Goal: Task Accomplishment & Management: Use online tool/utility

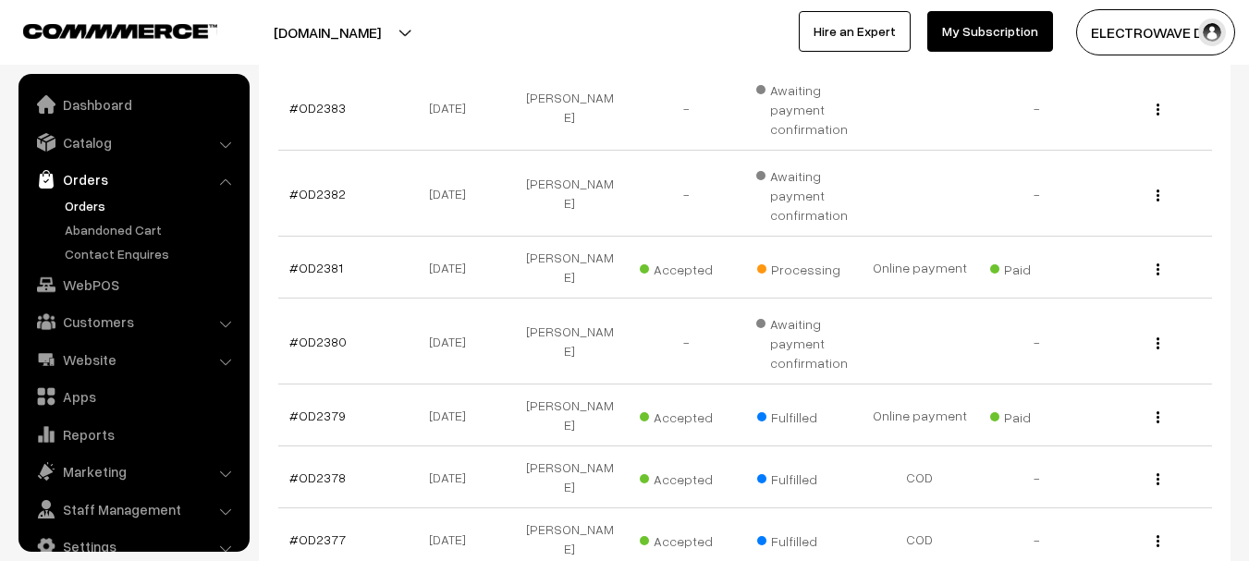
scroll to position [30, 0]
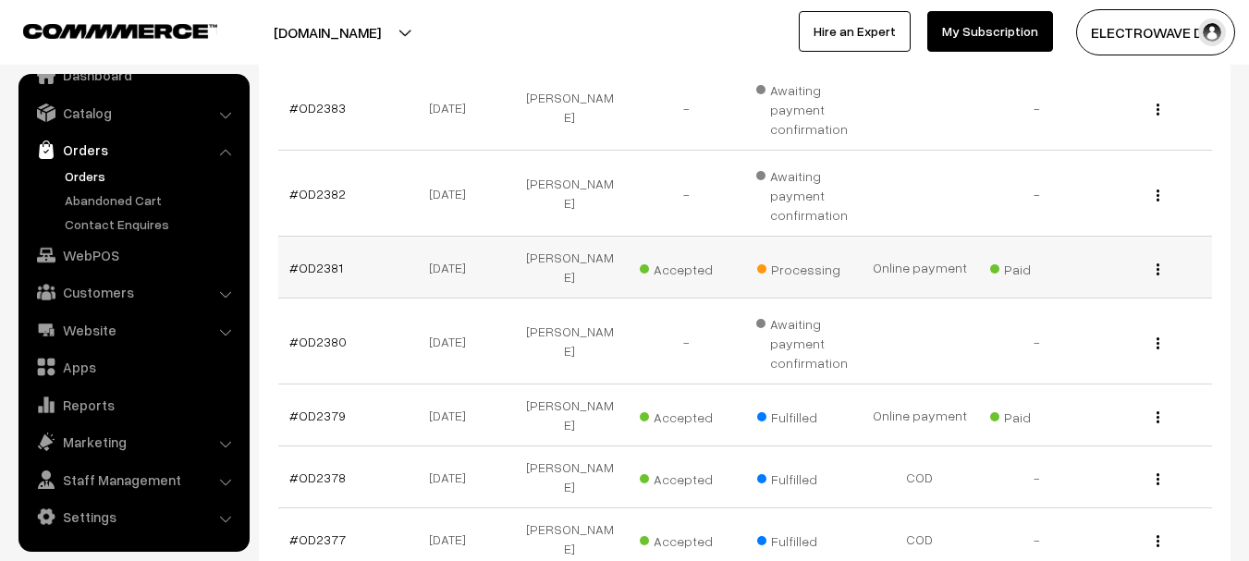
click at [311, 268] on td "#OD2381" at bounding box center [336, 268] width 116 height 62
click at [312, 260] on link "#OD2381" at bounding box center [316, 268] width 54 height 16
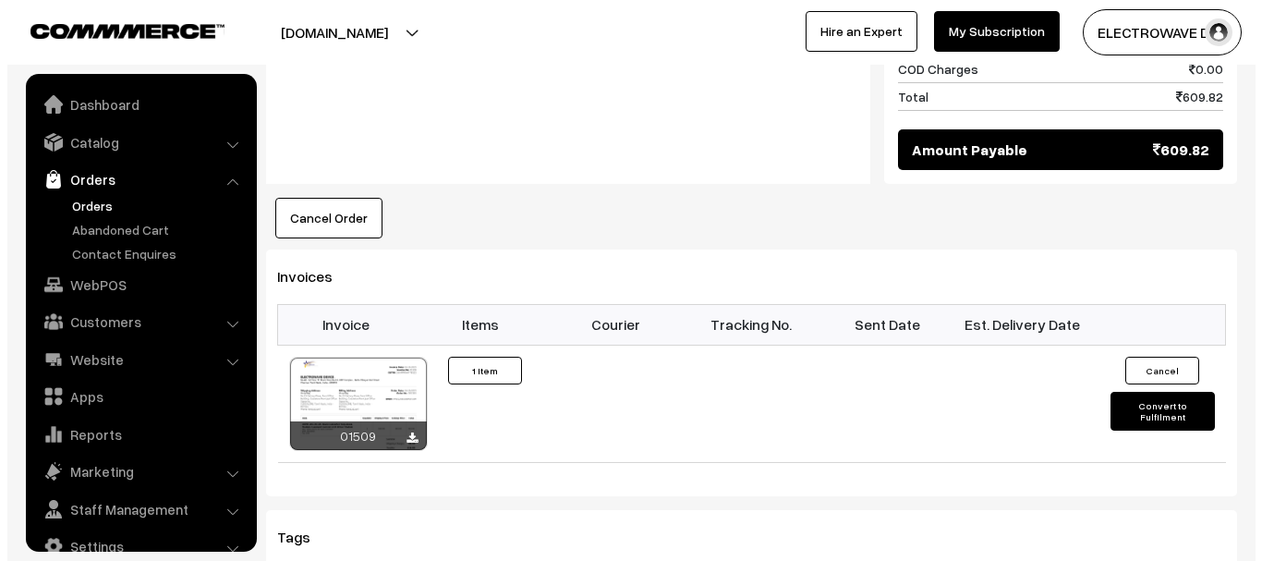
scroll to position [30, 0]
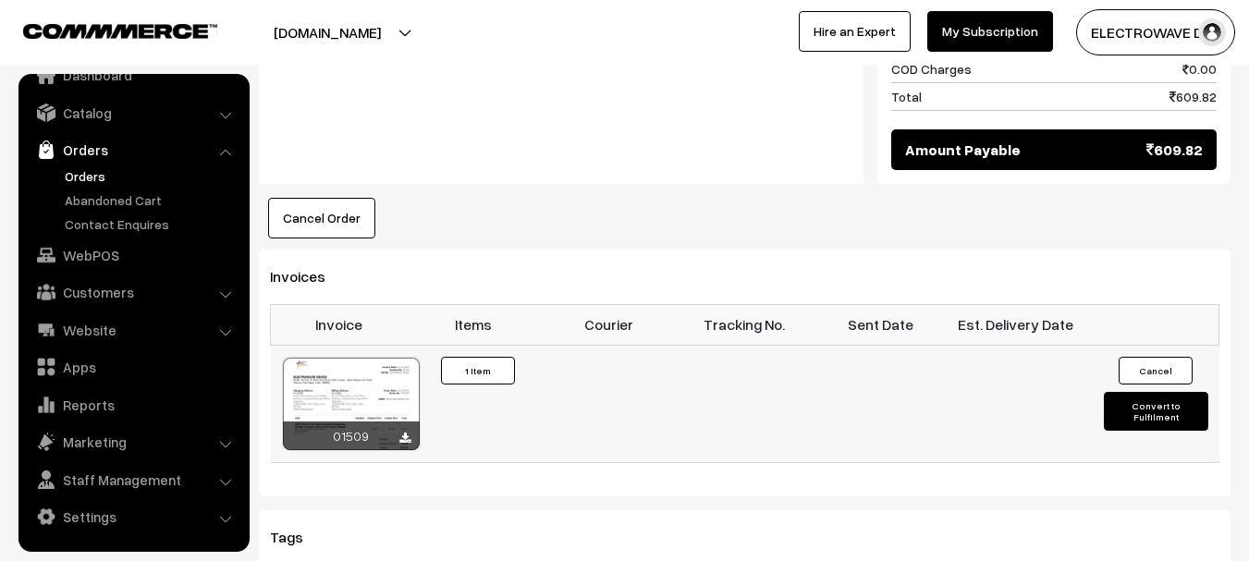
click at [1125, 392] on button "Convert to Fulfilment" at bounding box center [1156, 411] width 104 height 39
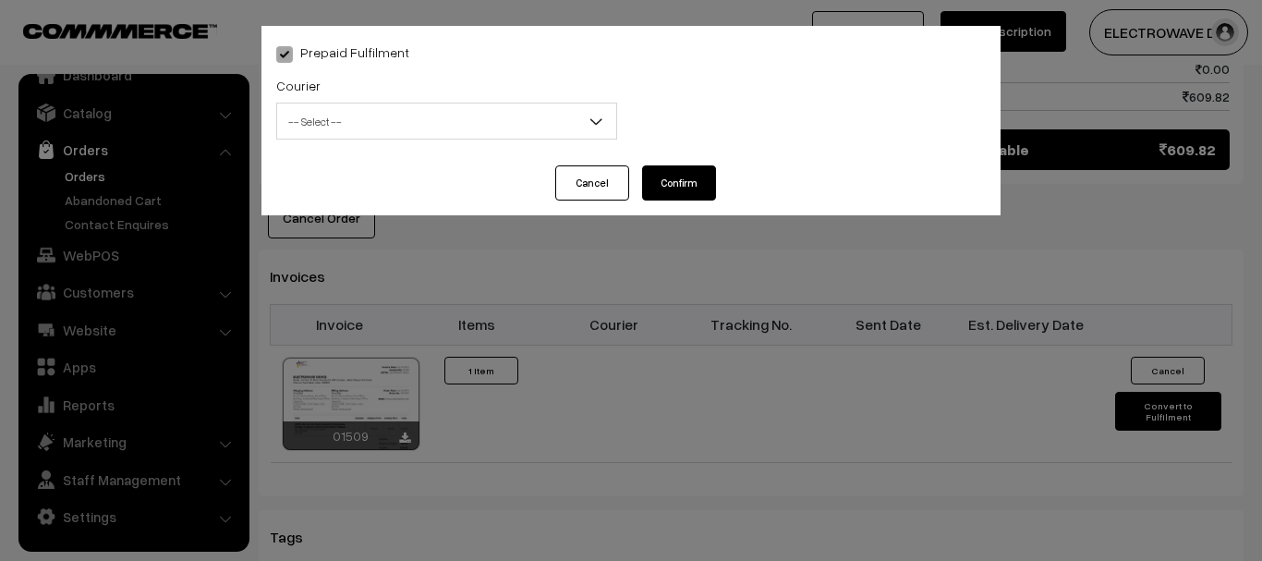
click at [358, 133] on span "-- Select --" at bounding box center [446, 121] width 339 height 32
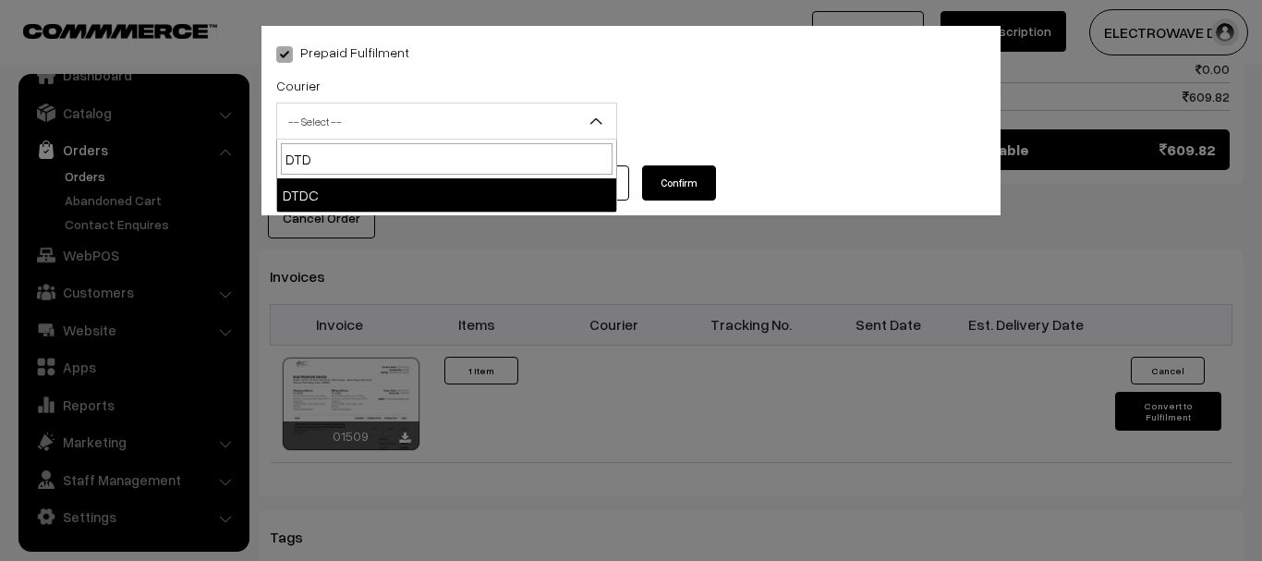
type input "DTDC"
select select "7"
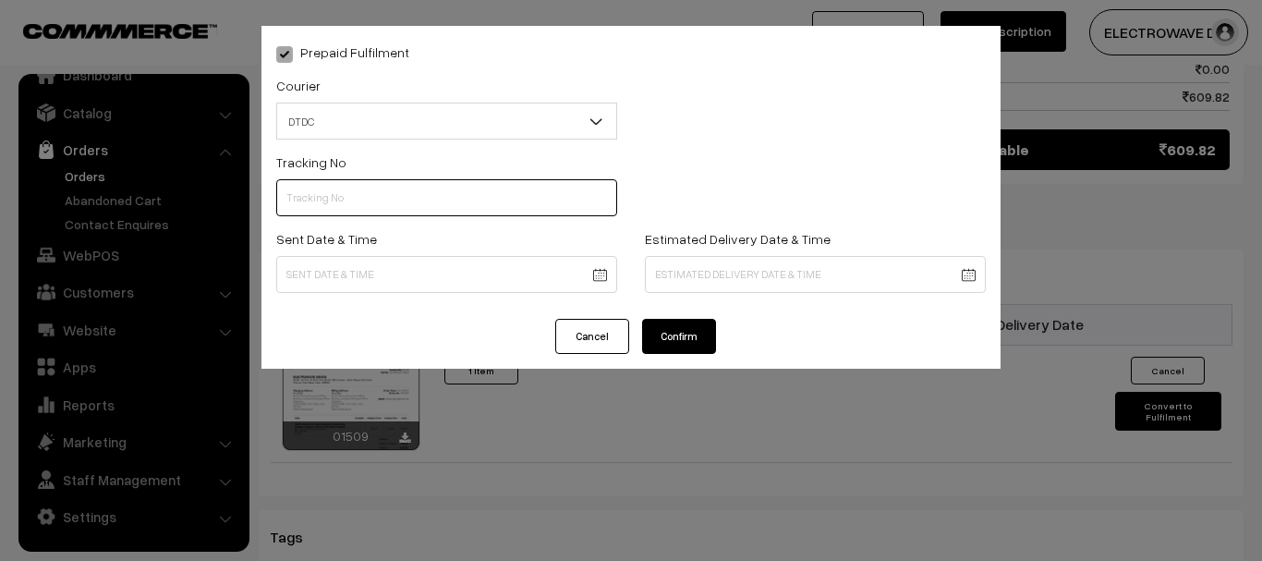
click at [377, 197] on input "text" at bounding box center [446, 197] width 341 height 37
type input "C55722945"
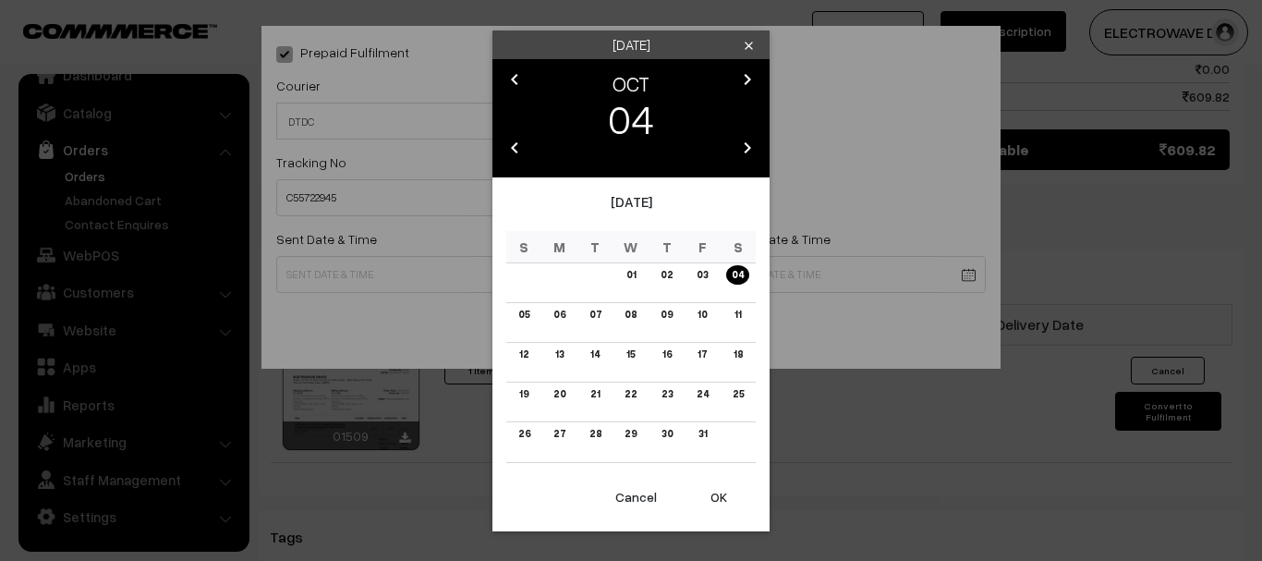
click at [717, 494] on button "OK" at bounding box center [719, 497] width 74 height 41
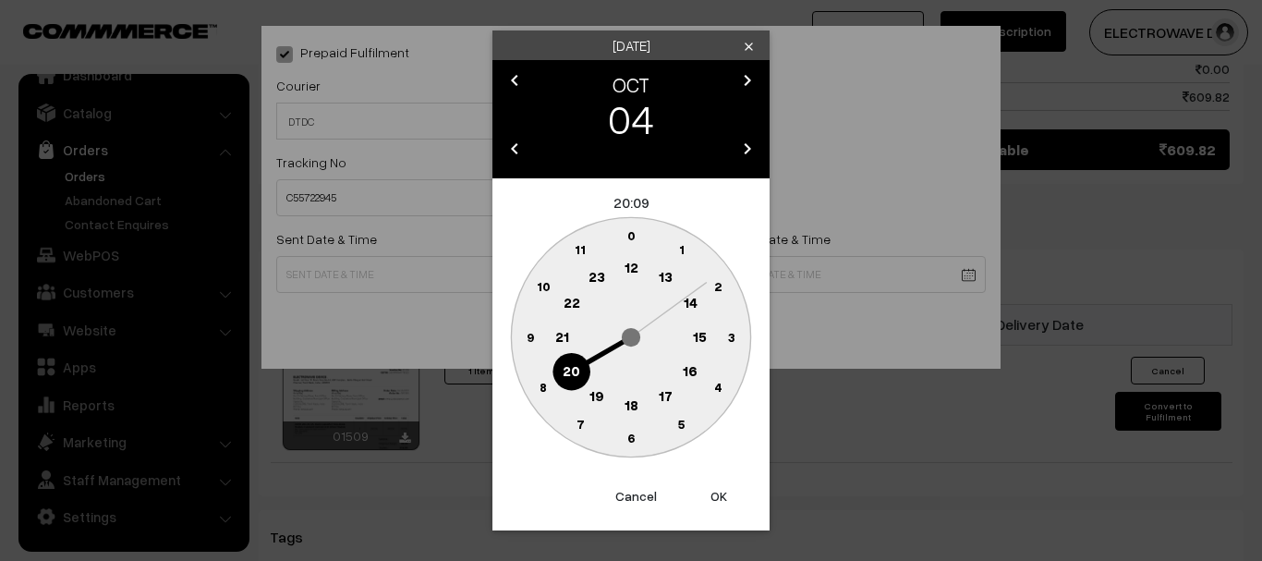
click at [717, 494] on button "OK" at bounding box center [719, 496] width 74 height 41
type input "04-10-2025 20:09"
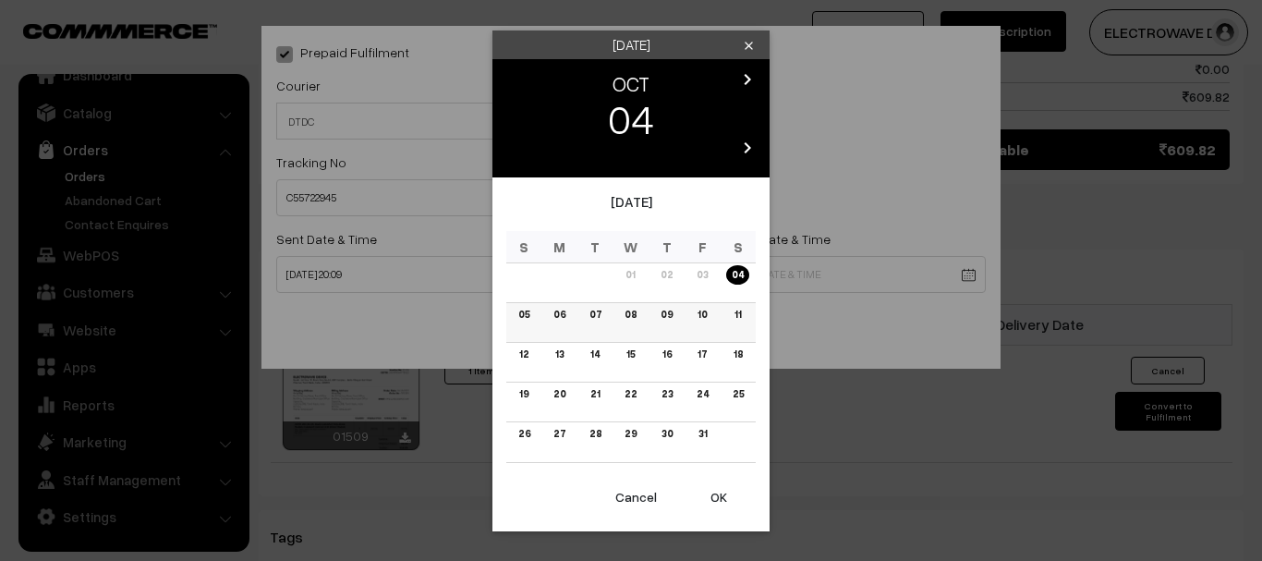
click at [628, 311] on link "08" at bounding box center [630, 314] width 23 height 19
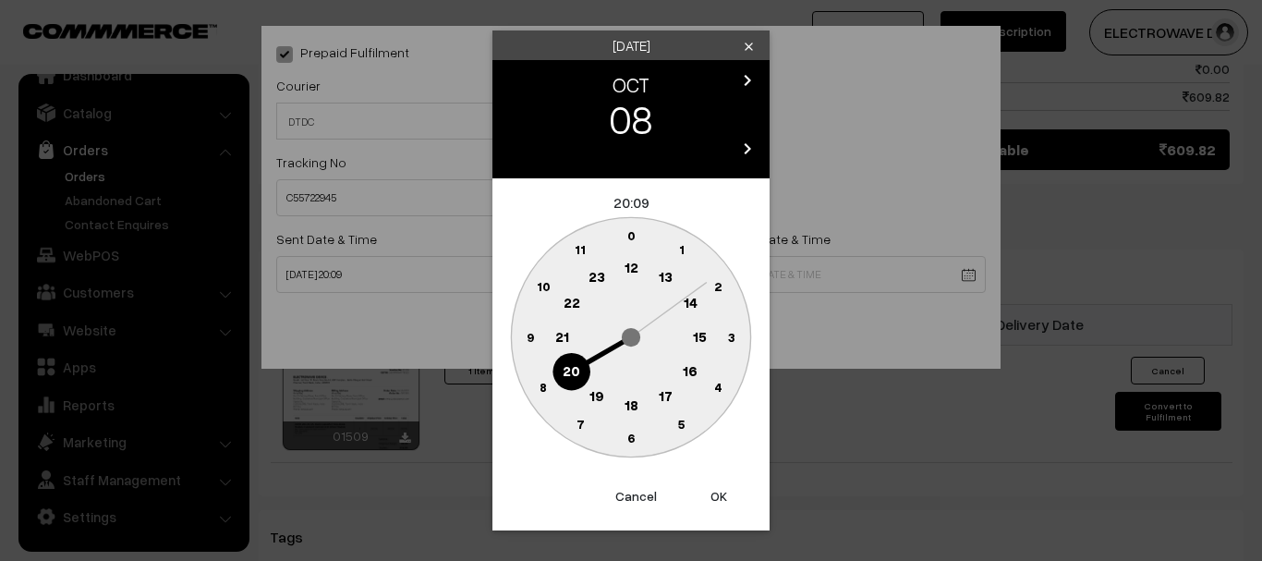
click at [714, 494] on button "OK" at bounding box center [719, 496] width 74 height 41
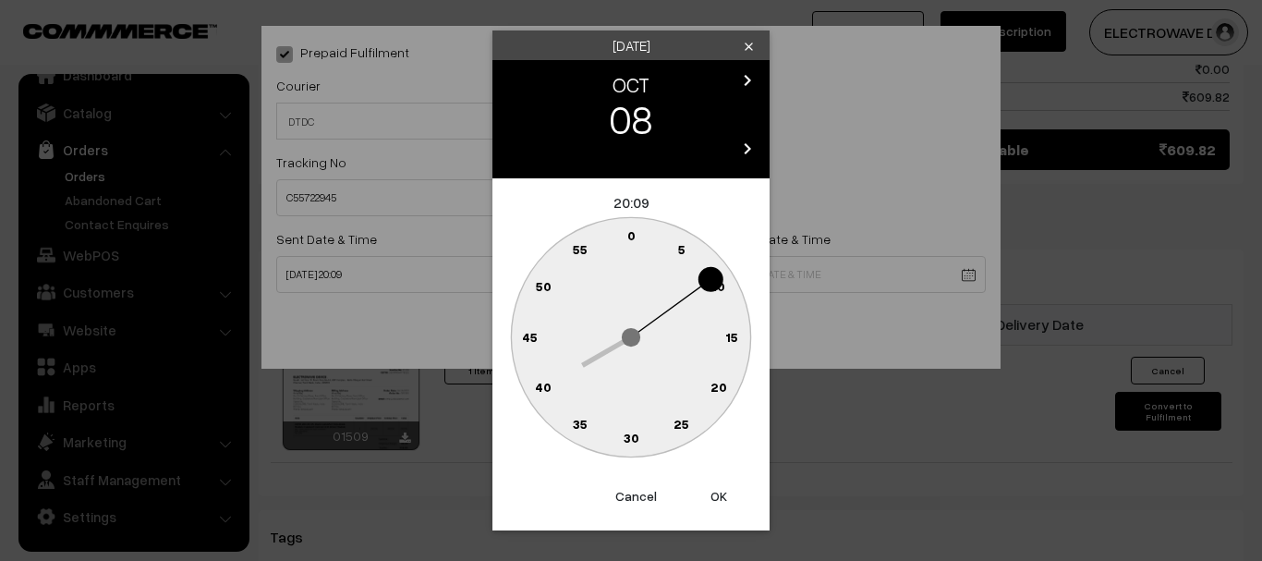
click at [714, 494] on button "OK" at bounding box center [719, 496] width 74 height 41
type input "08-10-2025 20:09"
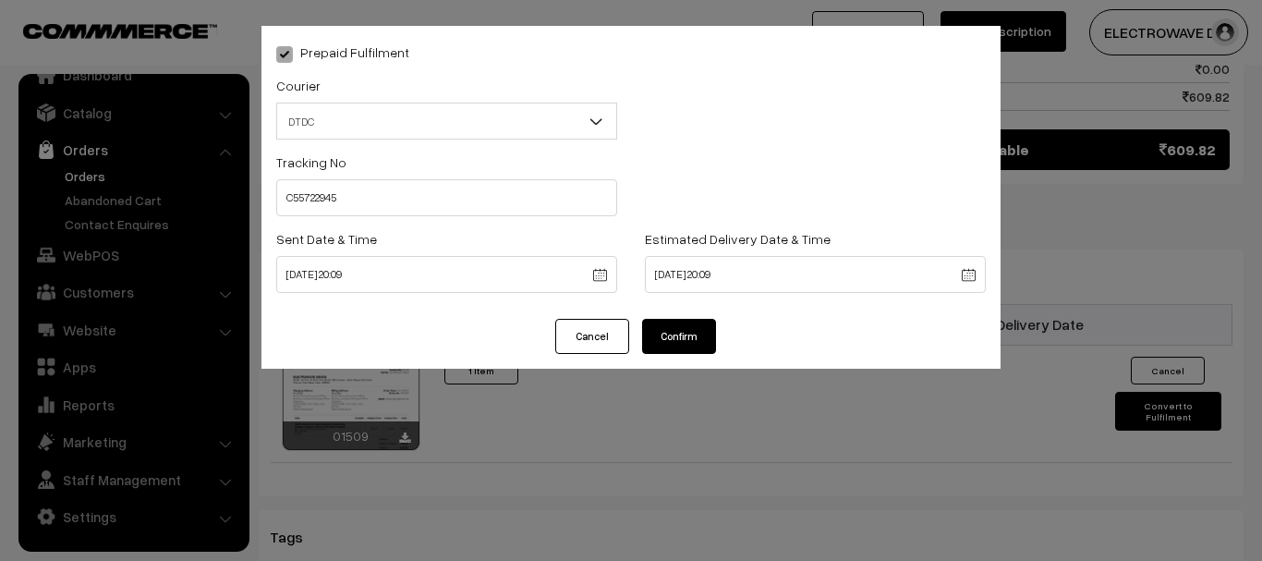
click at [705, 343] on button "Confirm" at bounding box center [679, 336] width 74 height 35
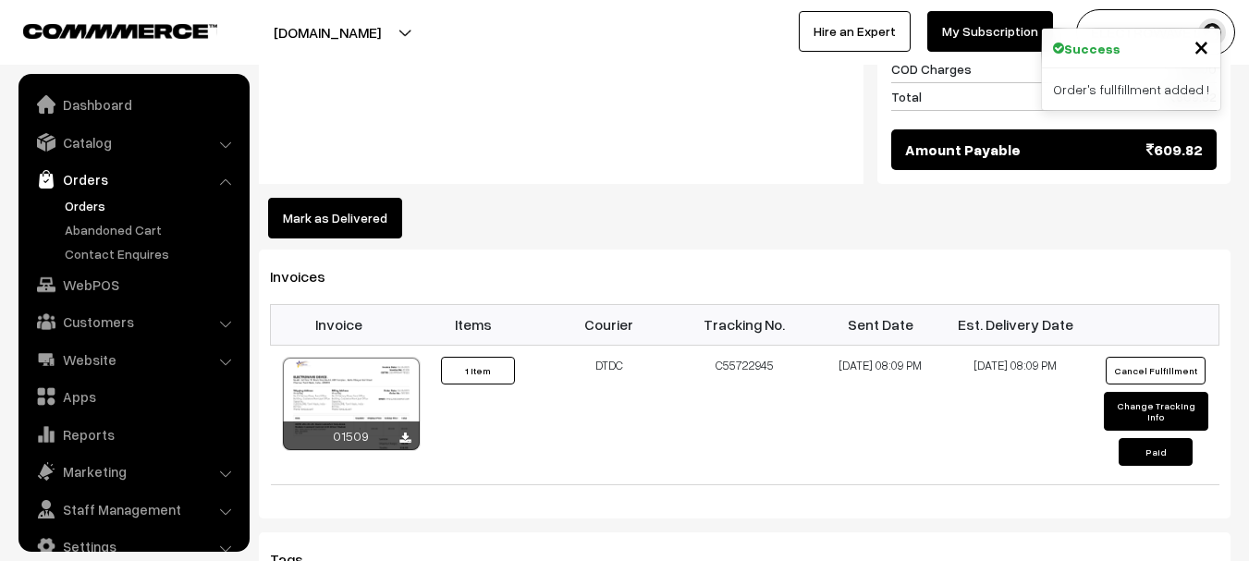
scroll to position [30, 0]
